Goal: Task Accomplishment & Management: Manage account settings

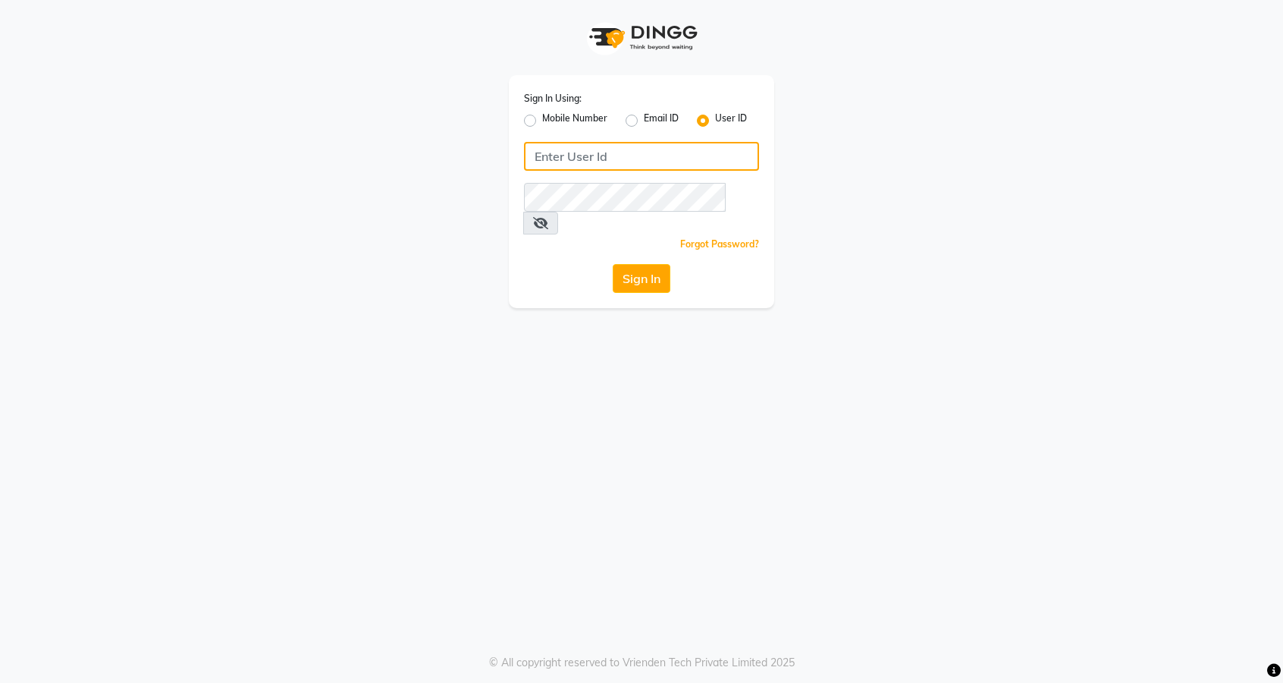
click at [585, 155] on input "Username" at bounding box center [641, 156] width 235 height 29
type input "thelondonhairsalon"
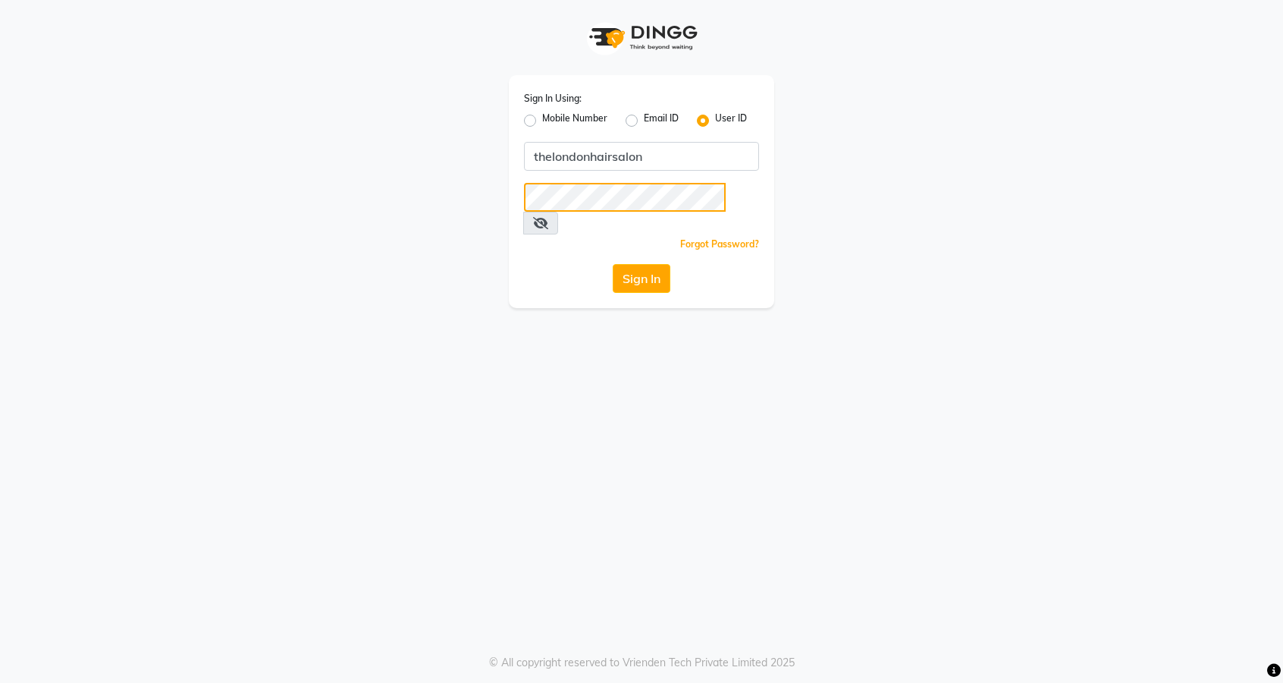
click at [613, 264] on button "Sign In" at bounding box center [642, 278] width 58 height 29
click at [649, 264] on button "Sign In" at bounding box center [642, 278] width 58 height 29
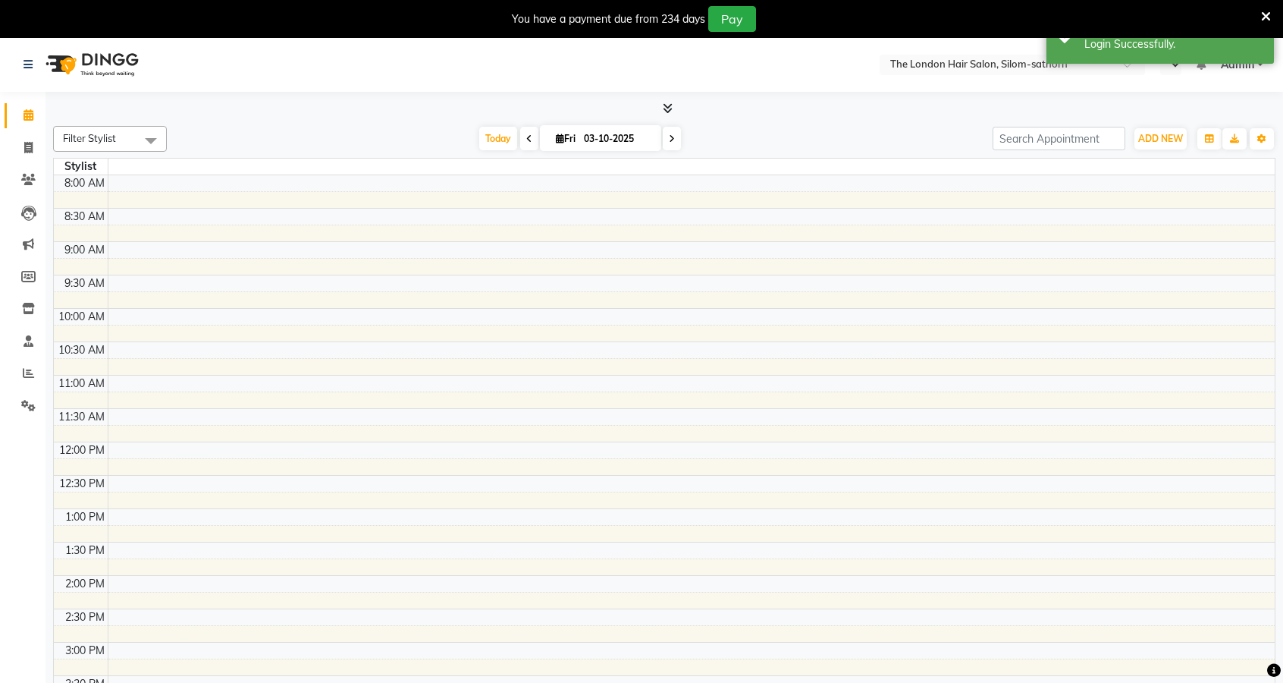
select select "en"
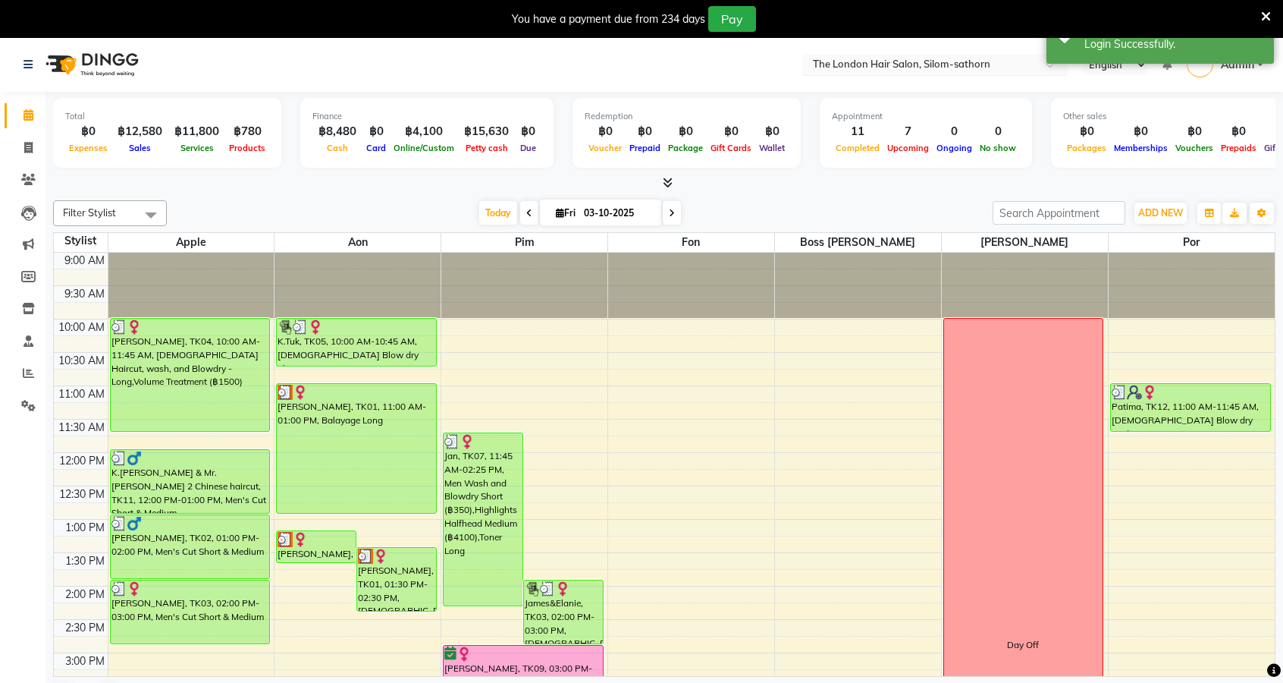
click at [918, 64] on input "text" at bounding box center [920, 65] width 220 height 15
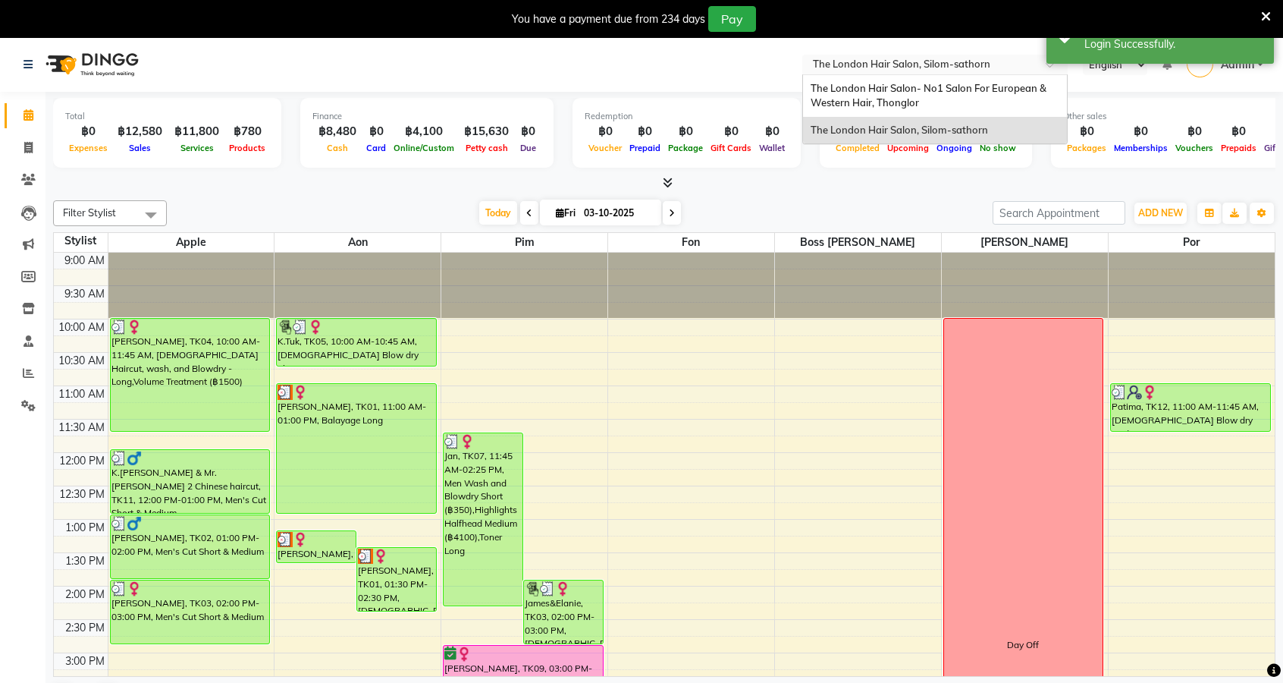
click at [932, 105] on div "The London Hair Salon- No1 Salon For European & Western Hair, Thonglor" at bounding box center [935, 96] width 264 height 42
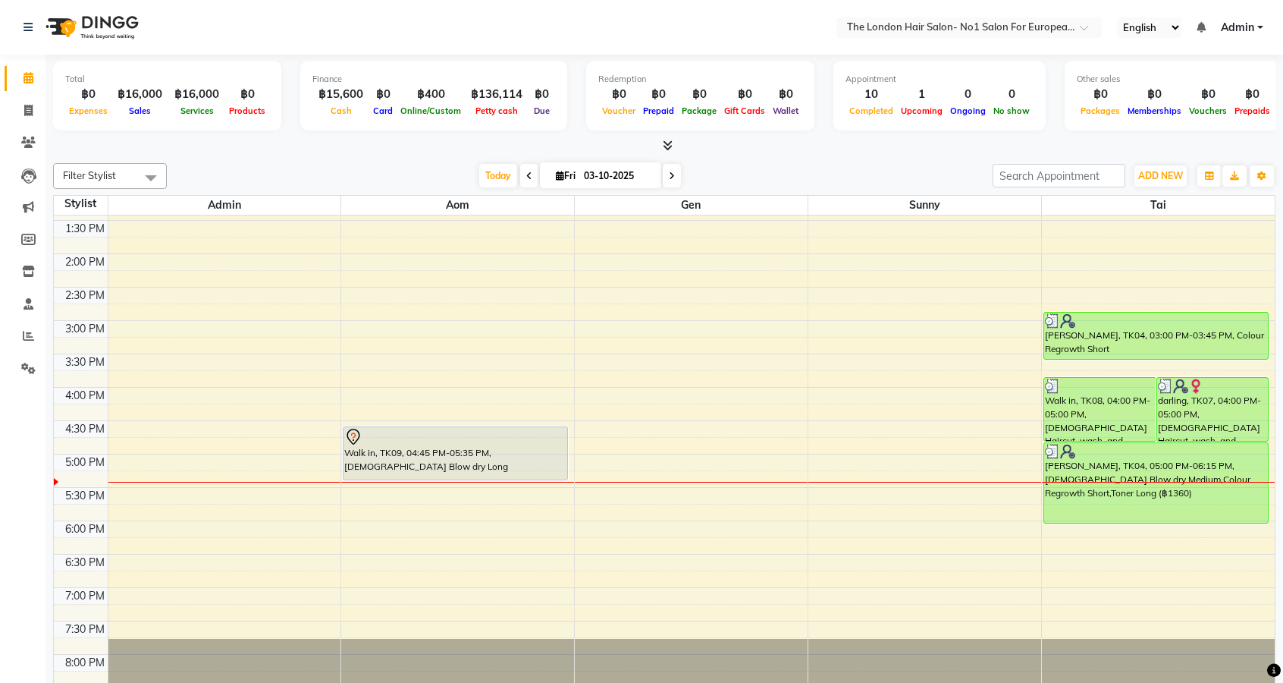
scroll to position [1, 0]
